Goal: Go to known website: Access a specific website the user already knows

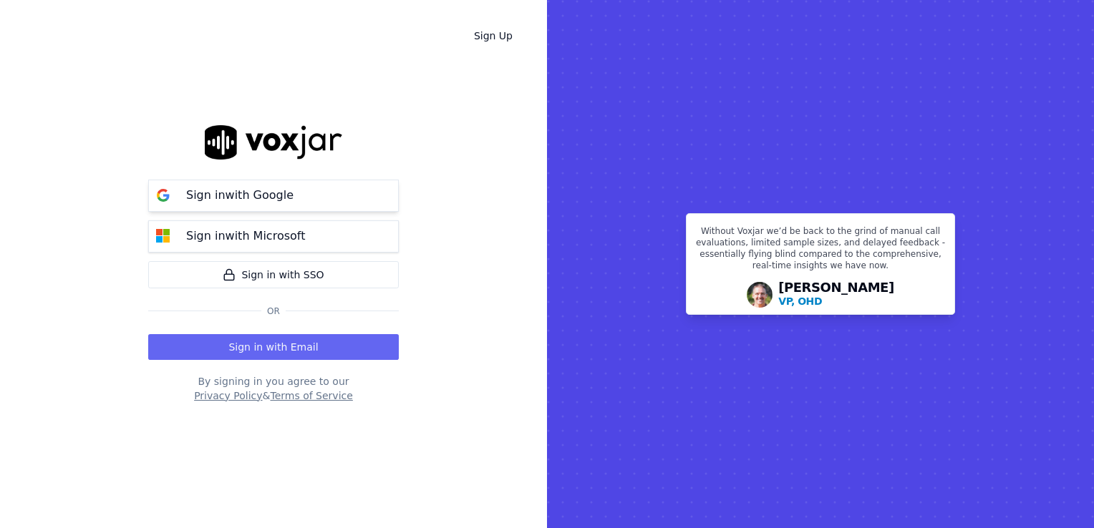
click at [301, 199] on button "Sign in with Google" at bounding box center [273, 196] width 251 height 32
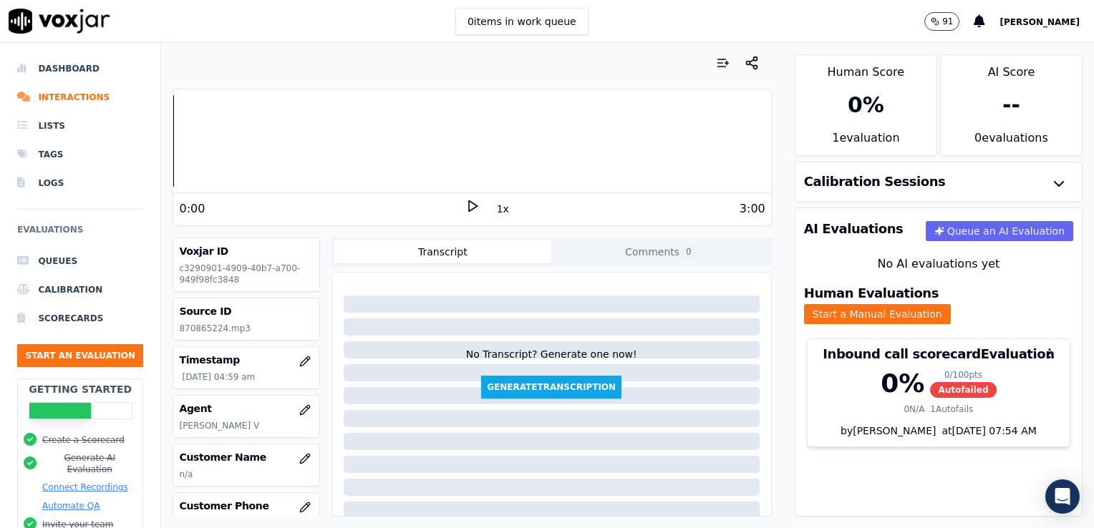
click at [465, 205] on icon at bounding box center [472, 206] width 14 height 14
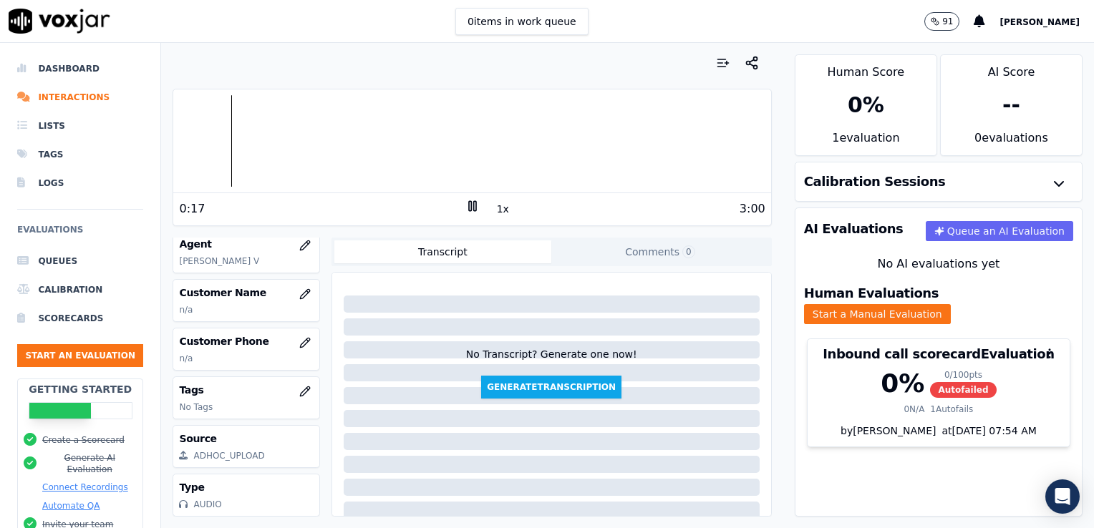
scroll to position [176, 0]
click at [744, 59] on icon "button" at bounding box center [751, 63] width 14 height 14
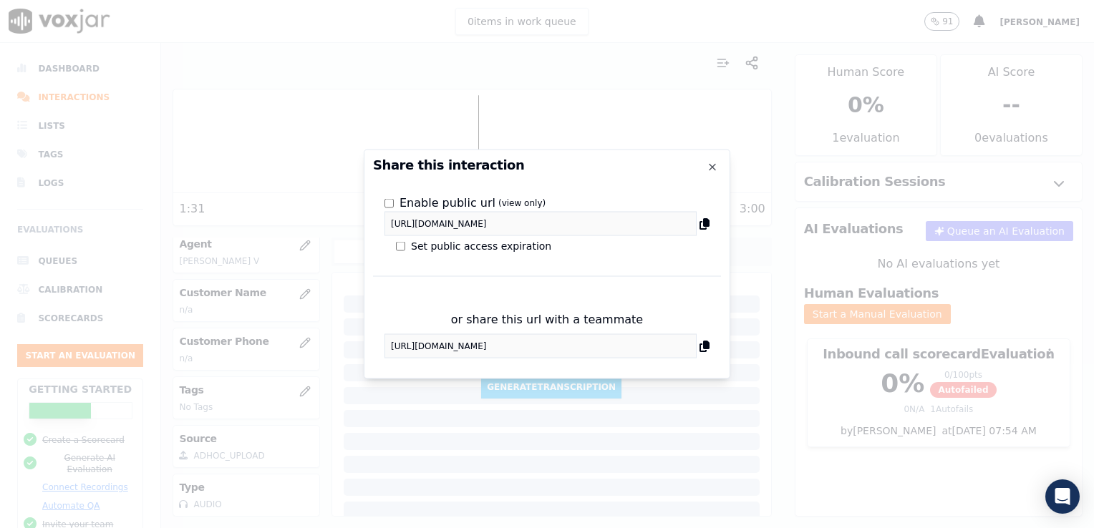
click at [704, 223] on icon at bounding box center [704, 223] width 10 height 11
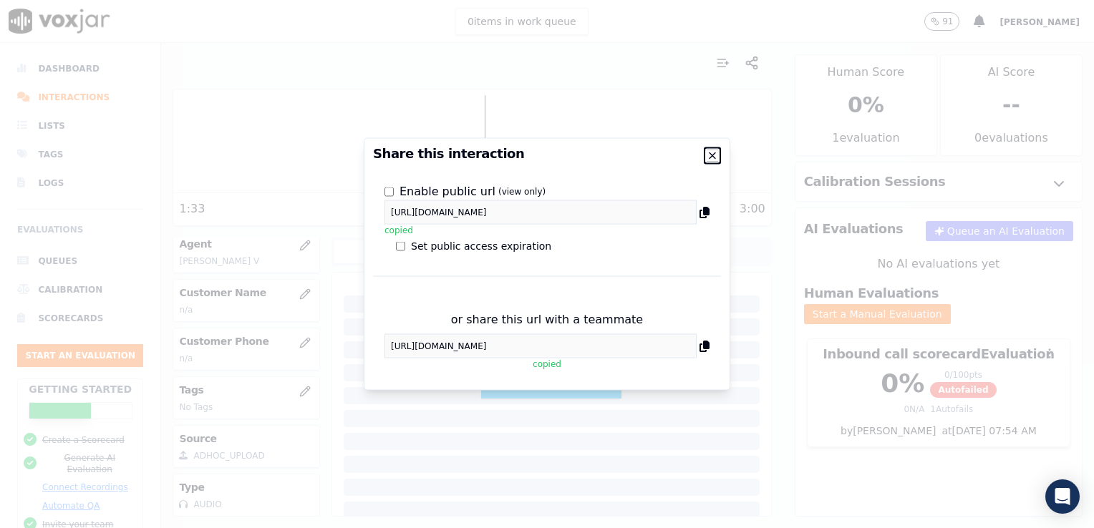
click at [711, 157] on icon "button" at bounding box center [712, 156] width 6 height 6
